Goal: Complete application form

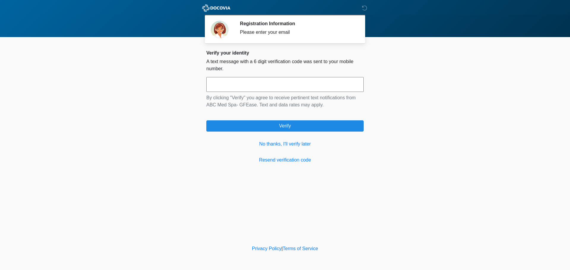
click at [298, 82] on input "text" at bounding box center [284, 84] width 157 height 15
type input "******"
click at [293, 144] on link "No thanks, I'll verify later" at bounding box center [284, 144] width 157 height 7
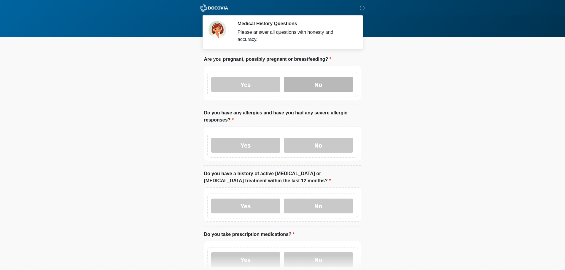
click at [317, 77] on label "No" at bounding box center [318, 84] width 69 height 15
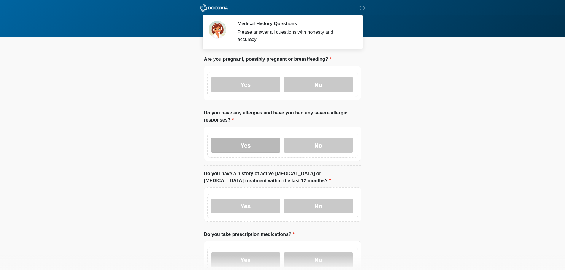
click at [238, 143] on label "Yes" at bounding box center [245, 145] width 69 height 15
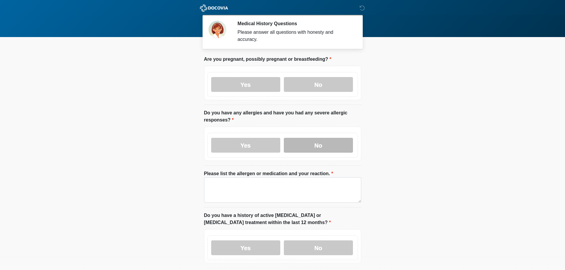
click at [306, 139] on label "No" at bounding box center [318, 145] width 69 height 15
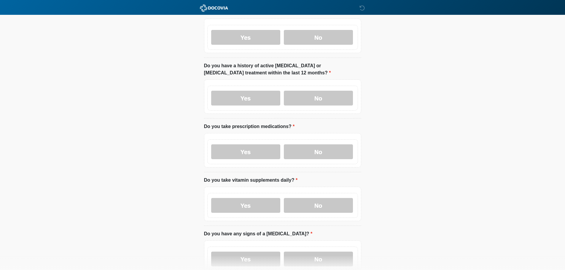
scroll to position [119, 0]
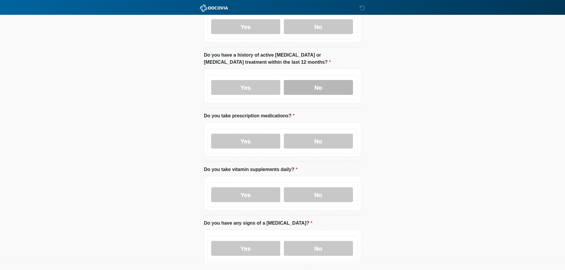
click at [305, 80] on label "No" at bounding box center [318, 87] width 69 height 15
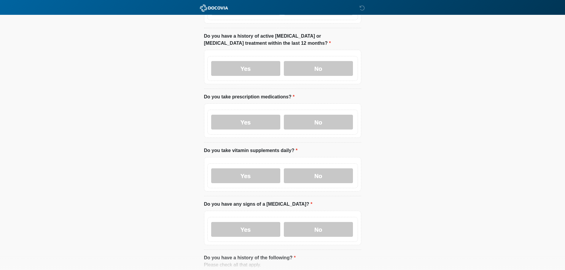
scroll to position [148, 0]
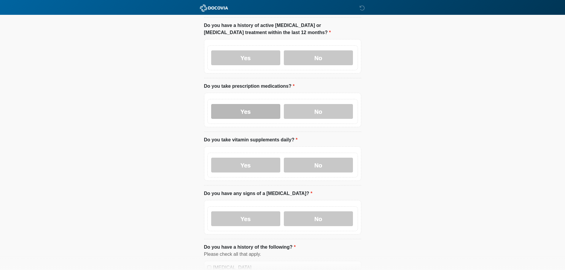
click at [247, 104] on label "Yes" at bounding box center [245, 111] width 69 height 15
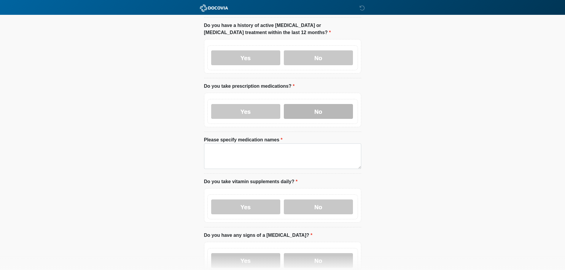
click at [320, 107] on label "No" at bounding box center [318, 111] width 69 height 15
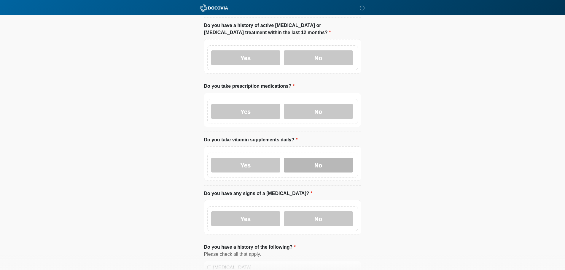
click at [320, 159] on label "No" at bounding box center [318, 165] width 69 height 15
click at [319, 212] on label "No" at bounding box center [318, 219] width 69 height 15
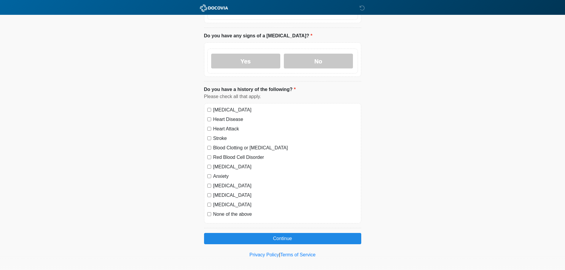
scroll to position [307, 0]
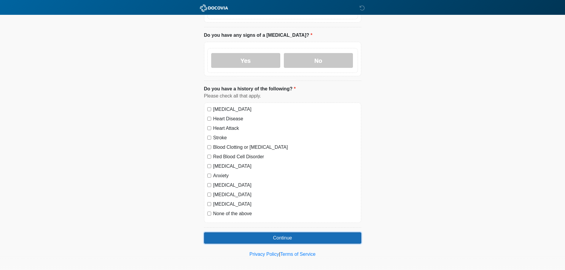
click at [278, 233] on button "Continue" at bounding box center [282, 238] width 157 height 11
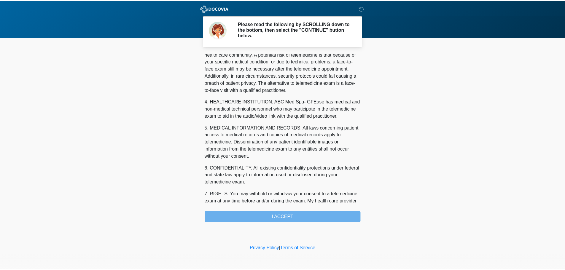
scroll to position [200, 0]
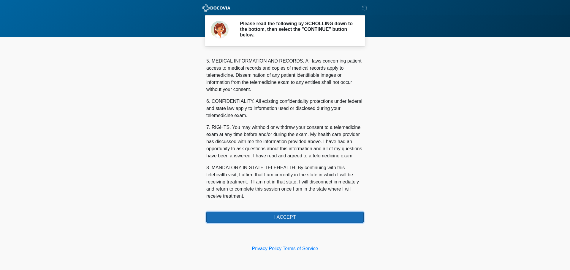
click at [280, 217] on button "I ACCEPT" at bounding box center [284, 217] width 157 height 11
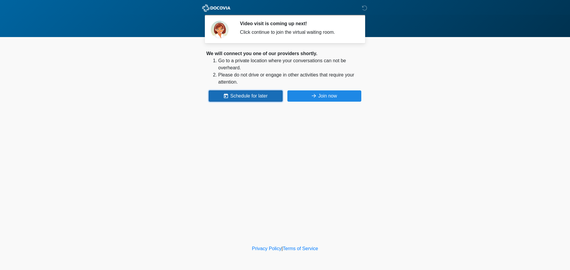
click at [241, 93] on button "Schedule for later" at bounding box center [246, 96] width 74 height 11
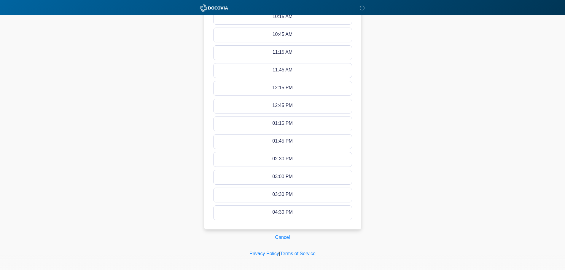
scroll to position [250, 0]
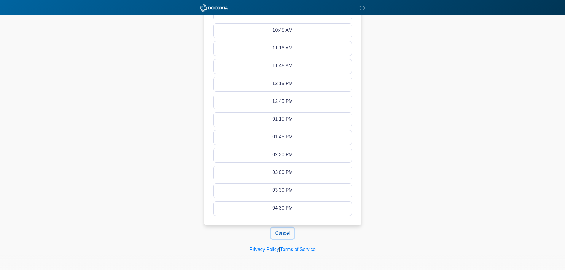
click at [282, 233] on button "Cancel" at bounding box center [283, 233] width 23 height 11
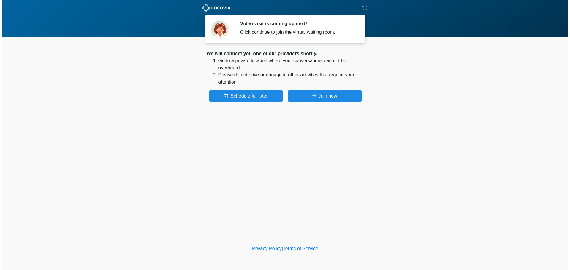
scroll to position [0, 0]
